Goal: Task Accomplishment & Management: Use online tool/utility

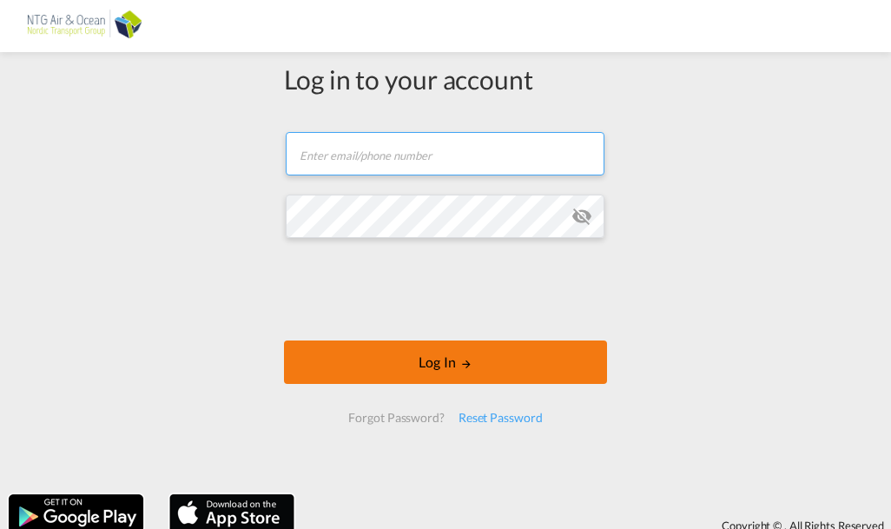
type input "[EMAIL_ADDRESS][DOMAIN_NAME]"
click at [387, 366] on button "Log In" at bounding box center [445, 361] width 323 height 43
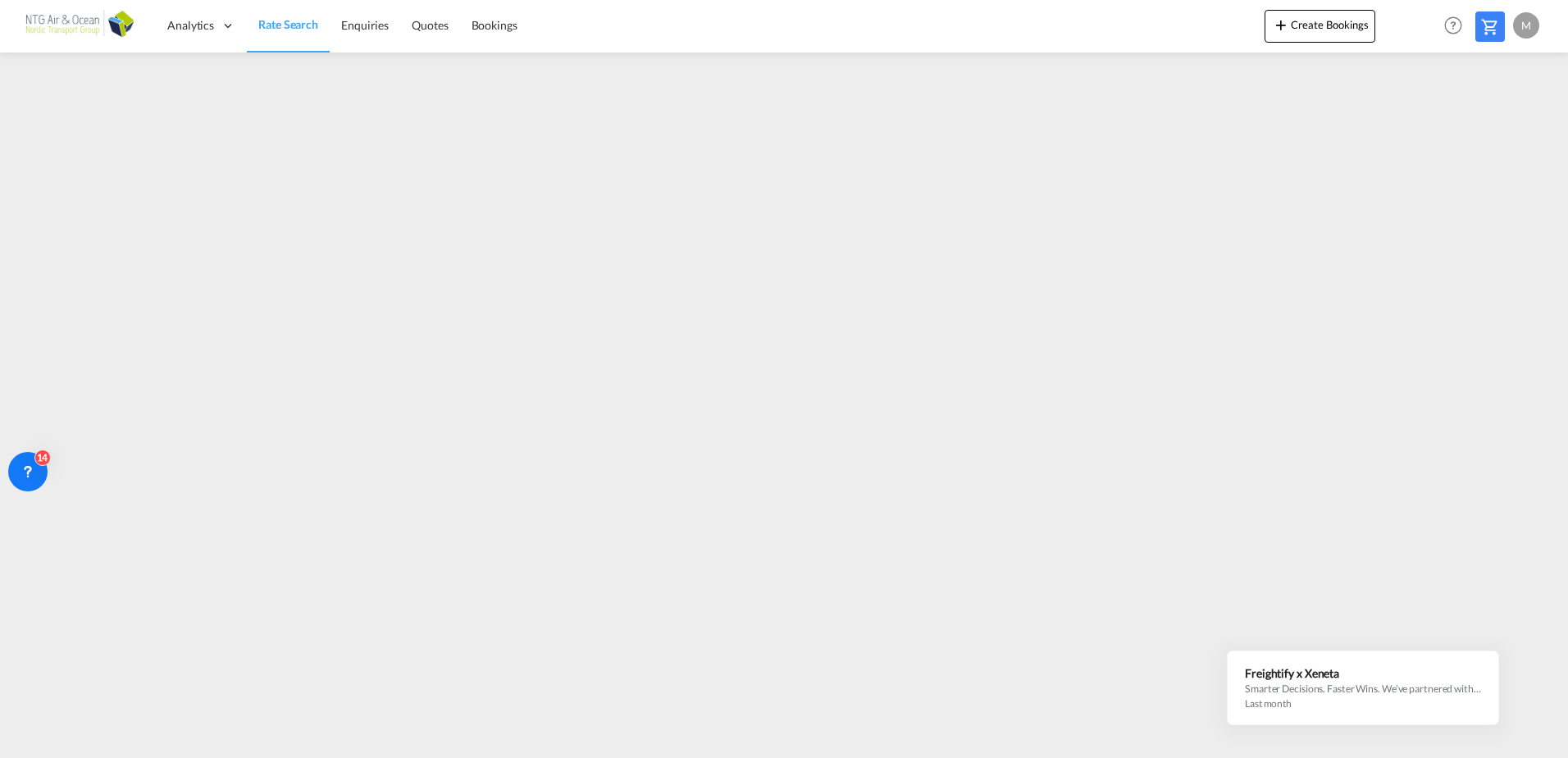
click at [841, 26] on div "M" at bounding box center [1525, 26] width 26 height 26
click at [841, 124] on button "Logout" at bounding box center [1507, 125] width 107 height 33
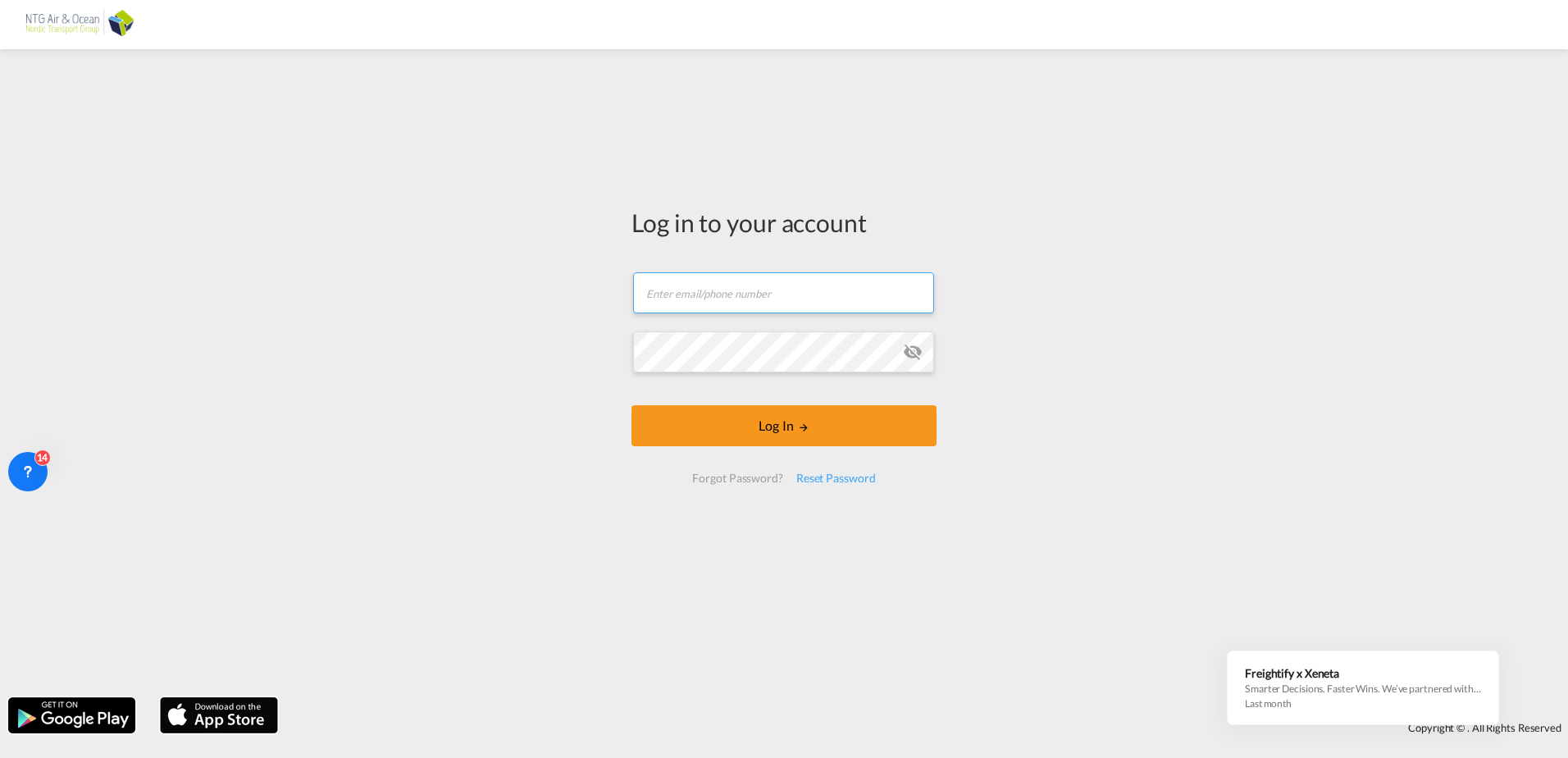
type input "[EMAIL_ADDRESS][DOMAIN_NAME]"
